Goal: Communication & Community: Answer question/provide support

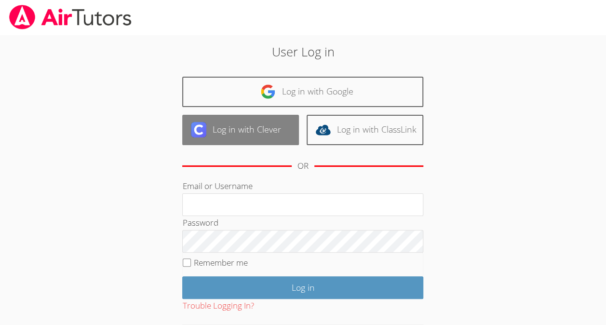
click at [268, 136] on link "Log in with Clever" at bounding box center [240, 130] width 117 height 30
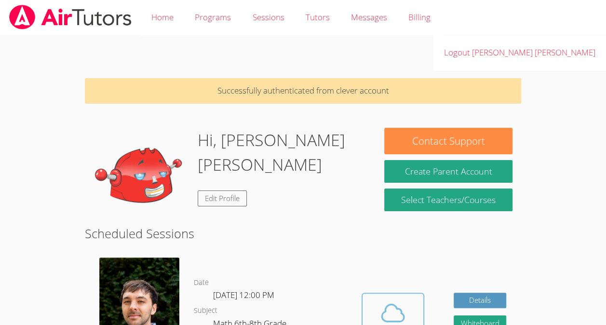
click at [383, 300] on icon at bounding box center [393, 313] width 27 height 27
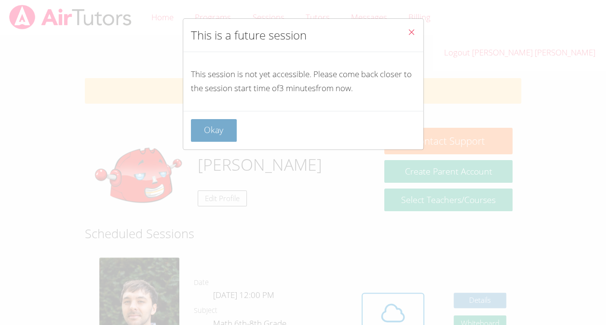
click at [207, 122] on button "Okay" at bounding box center [214, 130] width 46 height 23
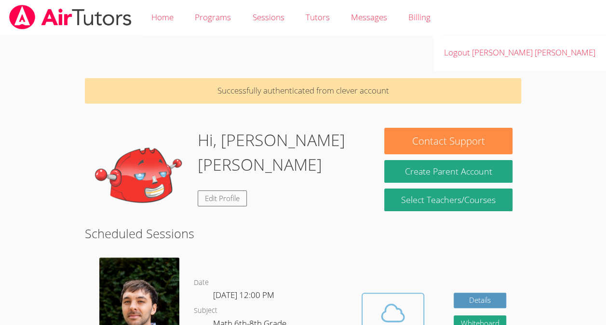
click at [404, 300] on icon at bounding box center [393, 313] width 27 height 27
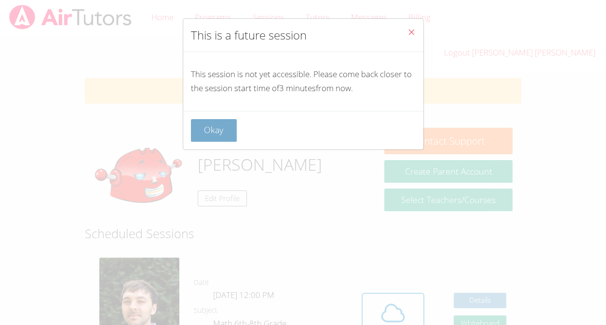
click at [205, 122] on button "Okay" at bounding box center [214, 130] width 46 height 23
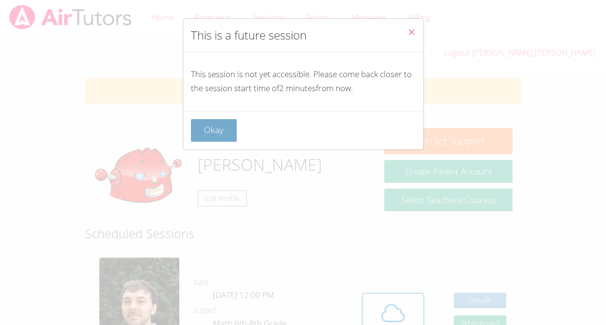
click at [215, 134] on button "Okay" at bounding box center [214, 130] width 46 height 23
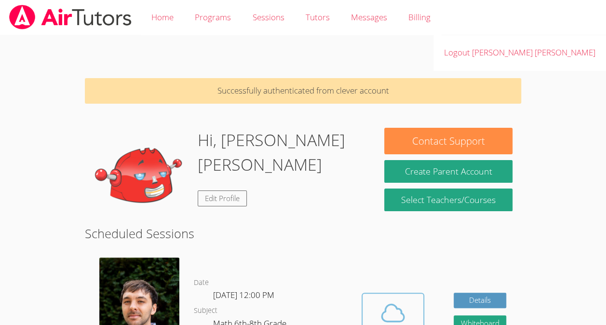
click at [394, 293] on button "Cloud Room" at bounding box center [393, 320] width 63 height 54
click at [382, 304] on icon at bounding box center [393, 312] width 22 height 17
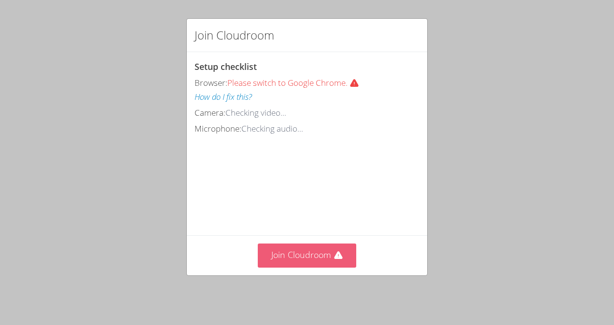
click at [322, 254] on button "Join Cloudroom" at bounding box center [307, 256] width 99 height 24
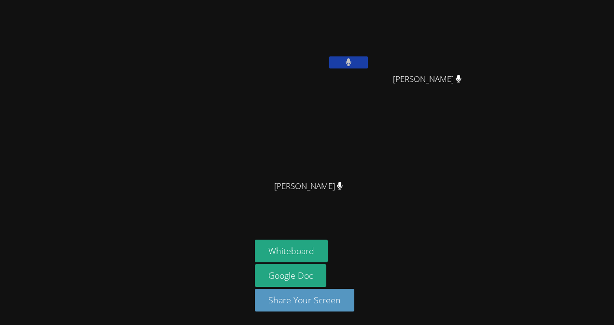
click at [358, 67] on button at bounding box center [348, 62] width 39 height 12
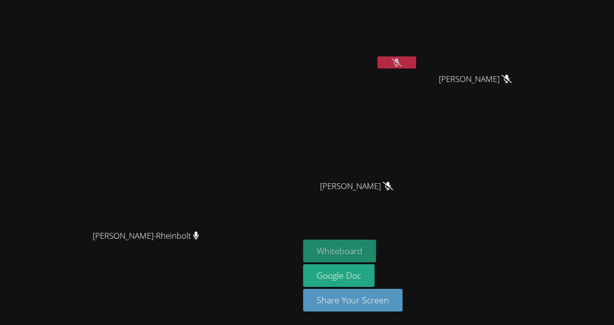
click at [376, 245] on button "Whiteboard" at bounding box center [339, 251] width 73 height 23
click at [401, 66] on icon at bounding box center [396, 62] width 10 height 8
click at [416, 64] on button at bounding box center [396, 62] width 39 height 12
click at [416, 60] on button at bounding box center [396, 62] width 39 height 12
click at [416, 68] on button at bounding box center [396, 62] width 39 height 12
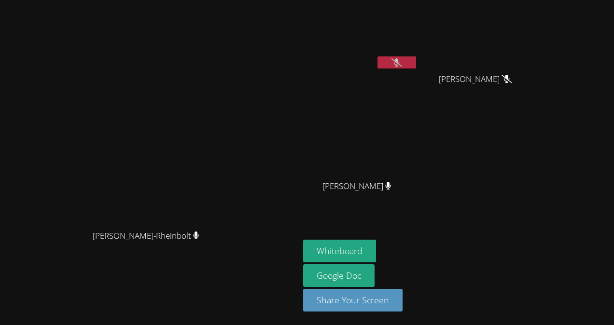
click at [401, 61] on icon at bounding box center [396, 62] width 10 height 8
click at [400, 63] on icon at bounding box center [397, 62] width 6 height 8
click at [401, 59] on icon at bounding box center [396, 62] width 10 height 8
click at [418, 55] on video at bounding box center [360, 36] width 115 height 65
click at [416, 57] on button at bounding box center [396, 62] width 39 height 12
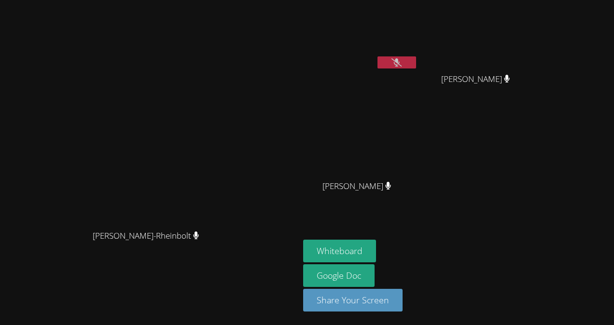
click at [401, 62] on icon at bounding box center [396, 62] width 10 height 8
click at [416, 56] on button at bounding box center [396, 62] width 39 height 12
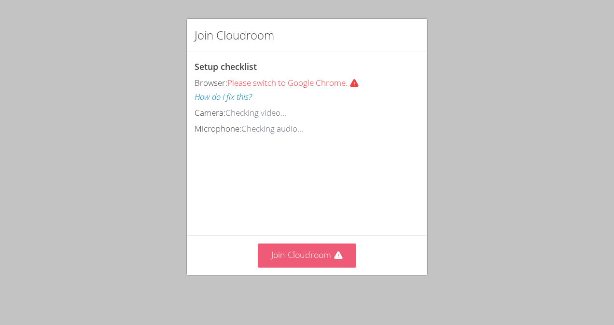
click at [333, 258] on icon at bounding box center [338, 256] width 10 height 10
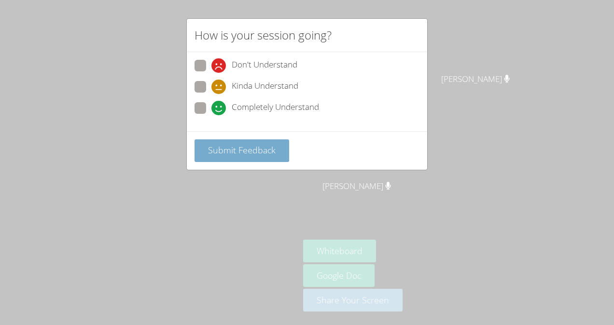
click at [275, 158] on button "Submit Feedback" at bounding box center [241, 150] width 95 height 23
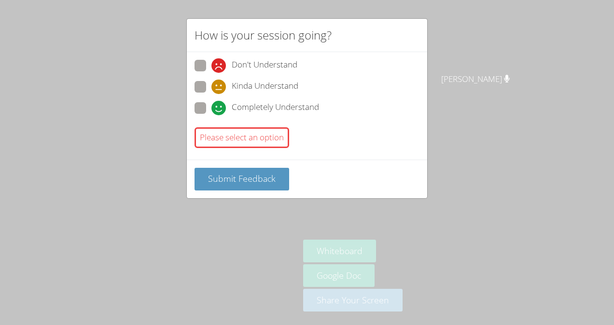
click at [248, 111] on span "Completely Understand" at bounding box center [275, 108] width 87 height 14
click at [220, 110] on input "Completely Understand" at bounding box center [215, 106] width 8 height 8
radio input "true"
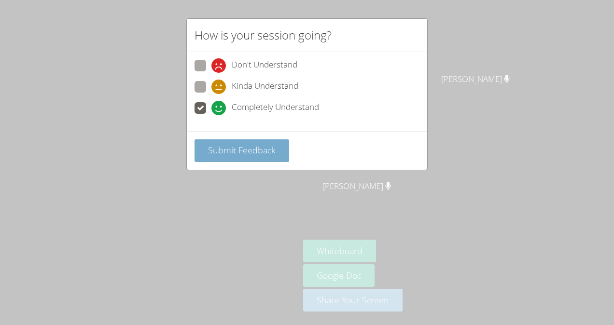
click at [261, 158] on button "Submit Feedback" at bounding box center [241, 150] width 95 height 23
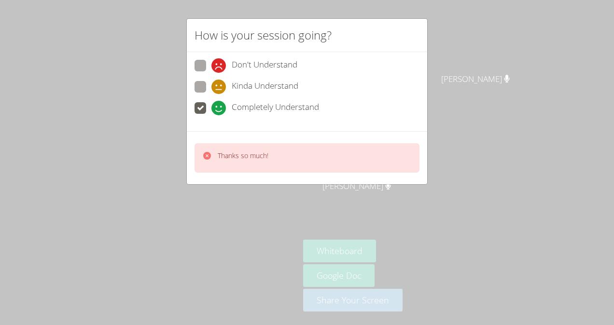
click at [559, 87] on div "How is your session going? Don't Understand Kinda Understand Completely Underst…" at bounding box center [307, 162] width 614 height 325
click at [537, 66] on div "How is your session going? Don't Understand Kinda Understand Completely Underst…" at bounding box center [307, 162] width 614 height 325
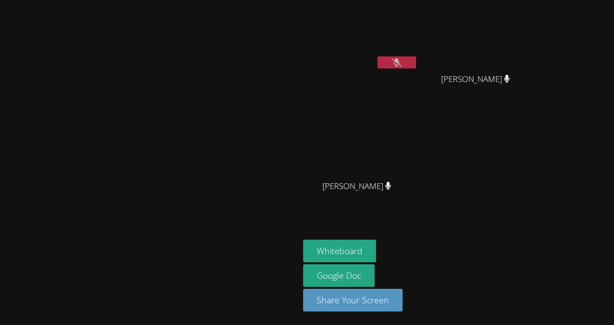
click at [416, 56] on button at bounding box center [396, 62] width 39 height 12
click at [416, 64] on button at bounding box center [396, 62] width 39 height 12
